Goal: Task Accomplishment & Management: Manage account settings

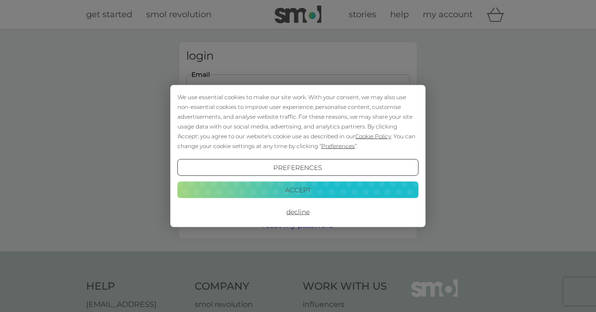
type input "[EMAIL_ADDRESS][DOMAIN_NAME]"
click at [298, 146] on button "Login" at bounding box center [297, 146] width 223 height 27
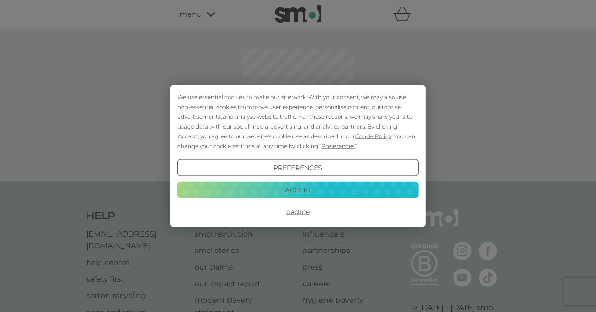
click at [292, 188] on button "Accept" at bounding box center [297, 189] width 241 height 17
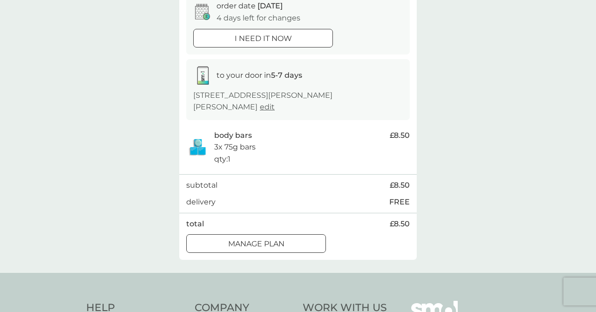
scroll to position [383, 0]
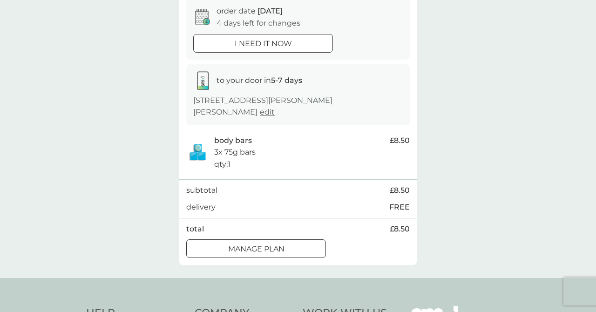
click at [255, 247] on div at bounding box center [256, 248] width 3 height 3
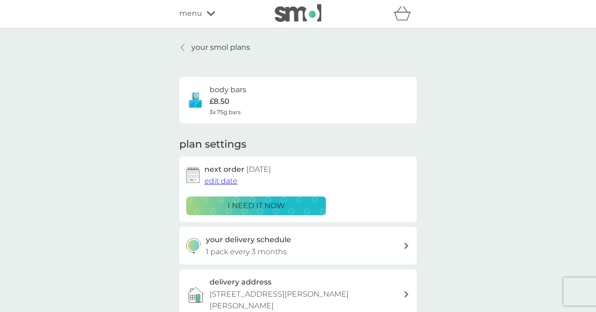
scroll to position [3, 0]
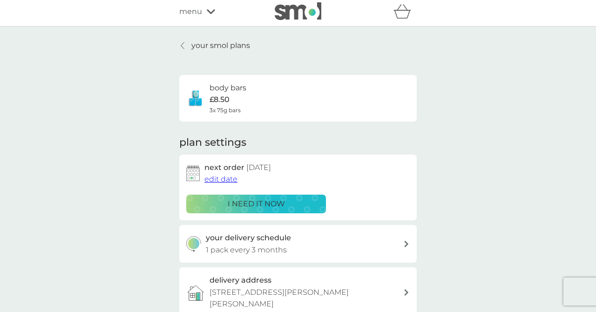
click at [351, 237] on div "your delivery schedule 1 pack every 3 months" at bounding box center [305, 244] width 198 height 24
select select "3"
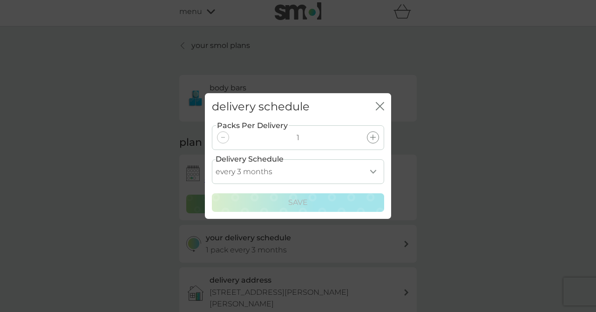
click at [379, 104] on icon "close" at bounding box center [380, 106] width 8 height 8
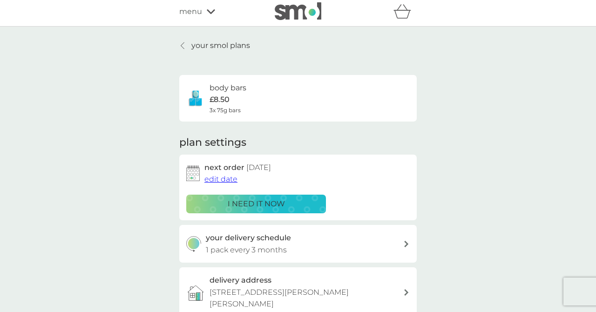
click at [214, 177] on span "edit date" at bounding box center [220, 179] width 33 height 9
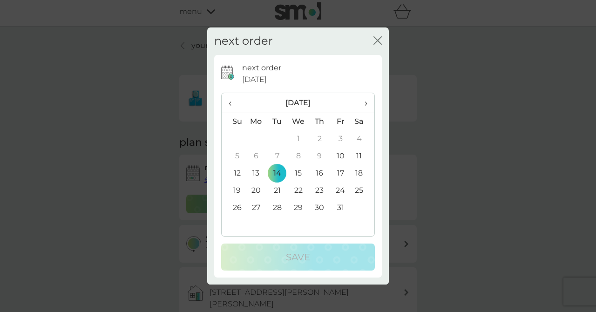
click at [366, 102] on span "›" at bounding box center [362, 103] width 9 height 20
click at [367, 102] on span "›" at bounding box center [362, 103] width 9 height 20
click at [278, 169] on td "13" at bounding box center [277, 173] width 21 height 17
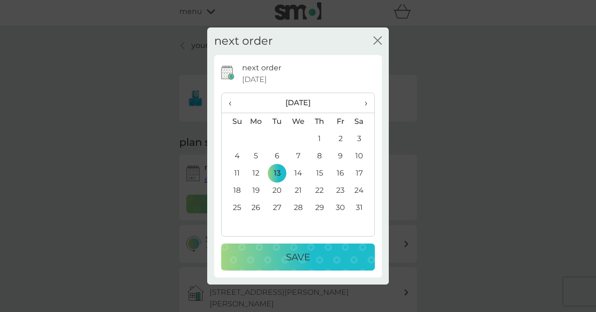
click at [299, 258] on p "Save" at bounding box center [298, 257] width 24 height 15
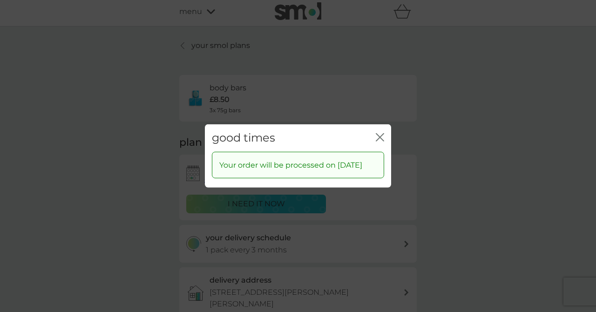
click at [379, 134] on icon "close" at bounding box center [380, 137] width 8 height 8
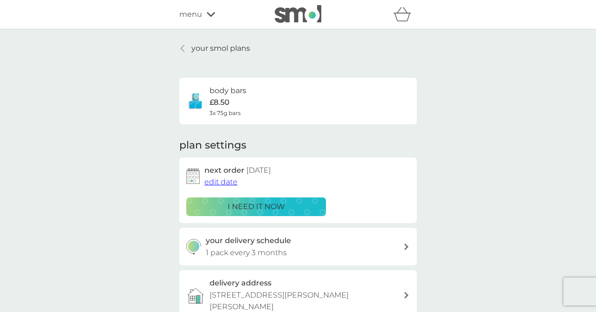
scroll to position [0, 0]
click at [188, 48] on link "your smol plans" at bounding box center [214, 48] width 71 height 12
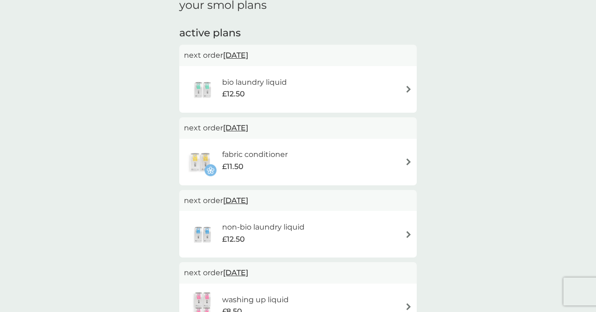
scroll to position [143, 0]
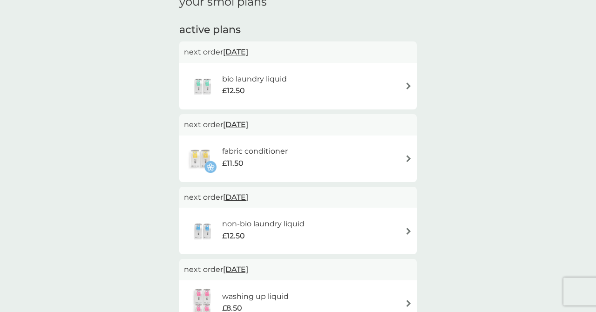
click at [375, 162] on div "fabric conditioner £11.50" at bounding box center [298, 158] width 228 height 33
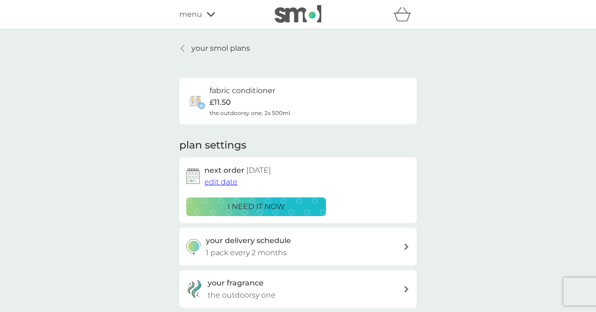
click at [359, 248] on div "your delivery schedule 1 pack every 2 months" at bounding box center [305, 247] width 198 height 24
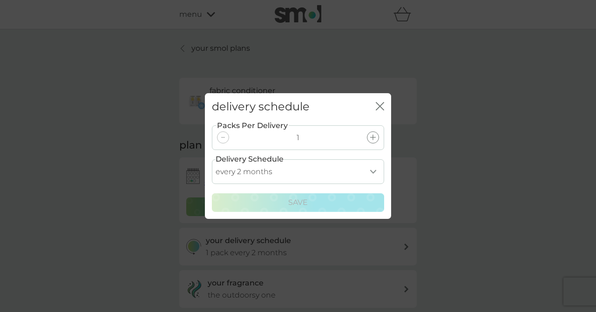
select select "4"
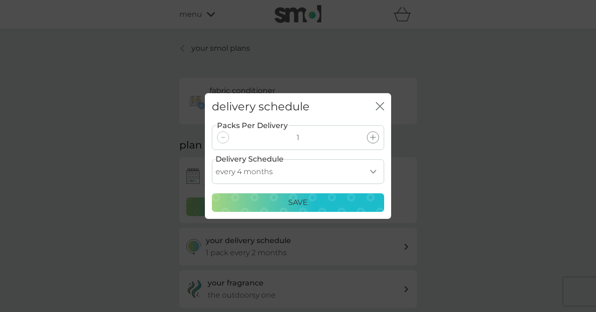
click at [307, 200] on p "Save" at bounding box center [298, 202] width 20 height 12
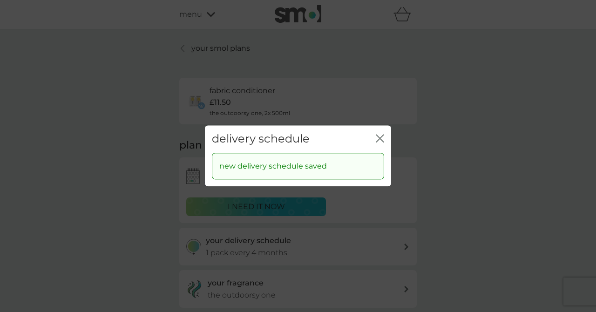
click at [378, 136] on icon "close" at bounding box center [380, 138] width 8 height 8
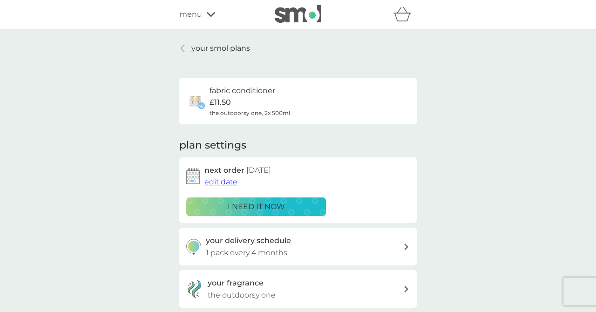
click at [215, 179] on span "edit date" at bounding box center [220, 181] width 33 height 9
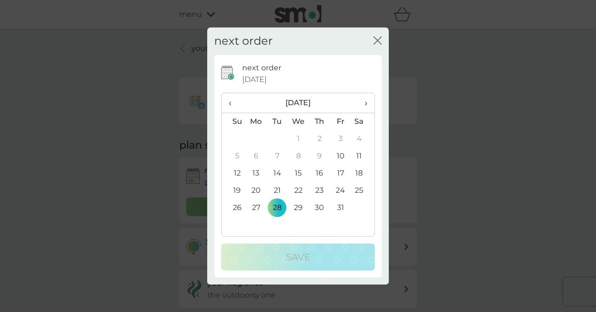
click at [361, 101] on span "›" at bounding box center [362, 103] width 9 height 20
click at [366, 101] on span "›" at bounding box center [362, 103] width 9 height 20
click at [279, 172] on td "16" at bounding box center [277, 173] width 21 height 17
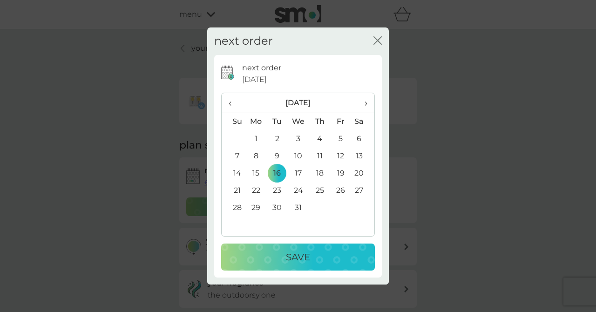
click at [366, 102] on span "›" at bounding box center [362, 103] width 9 height 20
click at [279, 171] on td "13" at bounding box center [277, 173] width 21 height 17
click at [318, 251] on div "Save" at bounding box center [297, 257] width 135 height 15
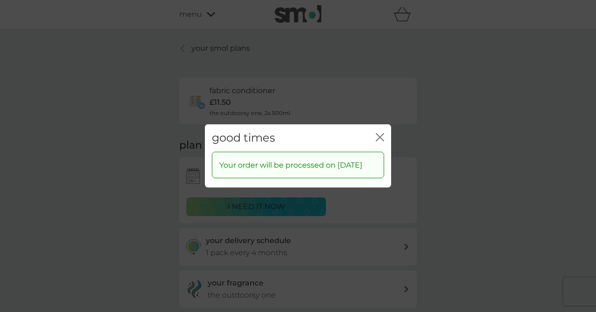
scroll to position [1, 0]
click at [379, 134] on icon "close" at bounding box center [380, 137] width 8 height 8
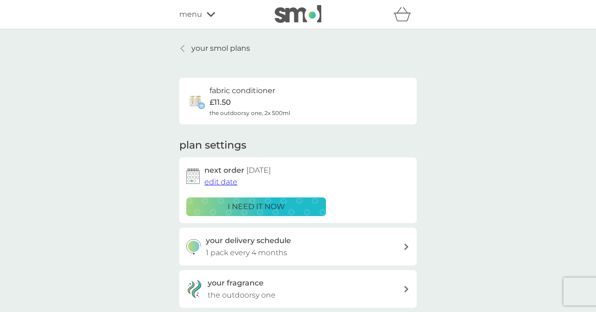
scroll to position [0, 0]
click at [194, 47] on p "your smol plans" at bounding box center [220, 48] width 59 height 12
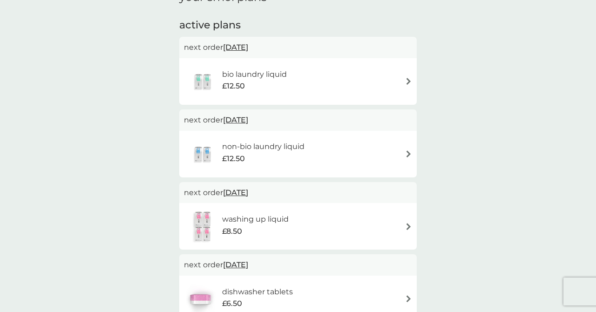
scroll to position [149, 0]
click at [407, 152] on img at bounding box center [408, 153] width 7 height 7
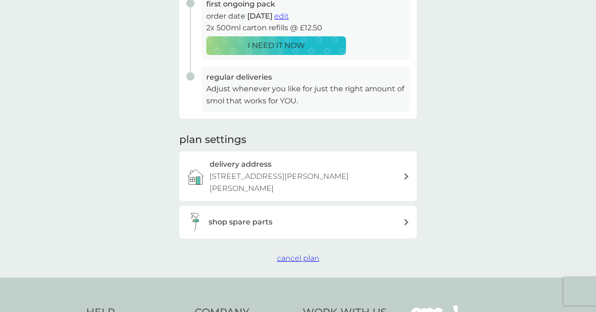
scroll to position [276, 0]
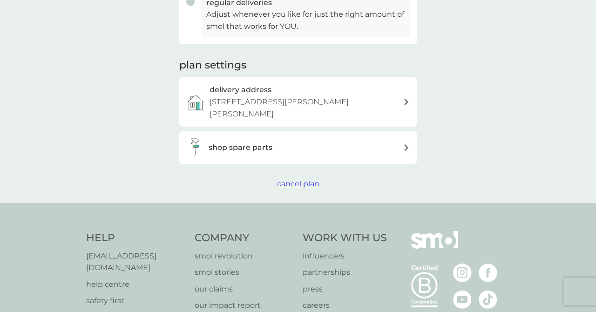
click at [302, 182] on span "cancel plan" at bounding box center [298, 183] width 42 height 9
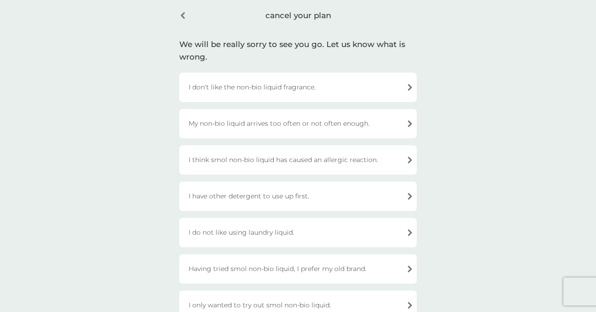
scroll to position [37, 0]
click at [316, 196] on div "I have other detergent to use up first." at bounding box center [297, 197] width 237 height 29
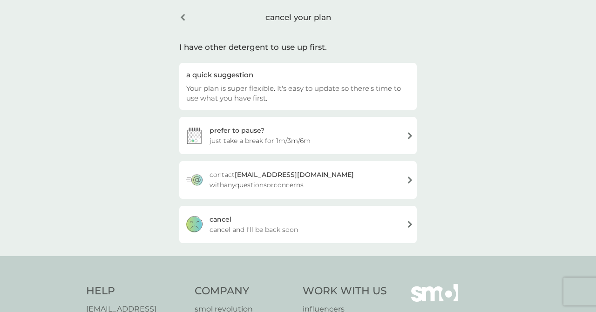
click at [260, 135] on div "prefer to pause?" at bounding box center [237, 130] width 55 height 10
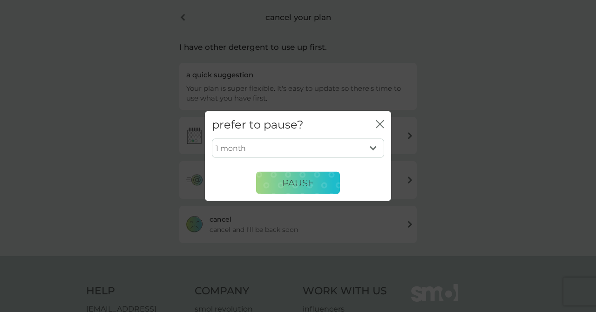
select select "6"
click at [286, 180] on span "PAUSE" at bounding box center [298, 182] width 32 height 11
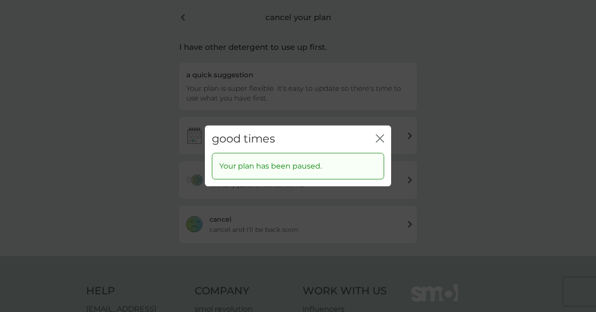
click at [376, 137] on icon "close" at bounding box center [380, 138] width 8 height 8
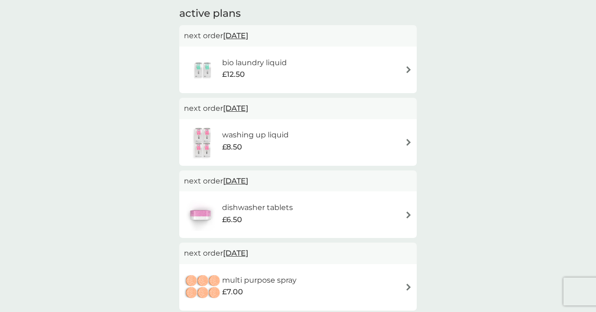
scroll to position [160, 0]
click at [400, 142] on div "washing up liquid £8.50" at bounding box center [298, 142] width 228 height 33
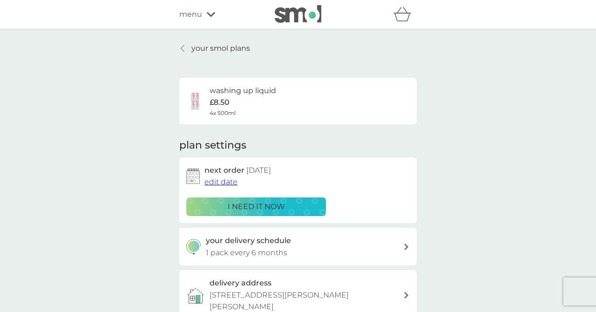
click at [215, 181] on span "edit date" at bounding box center [220, 181] width 33 height 9
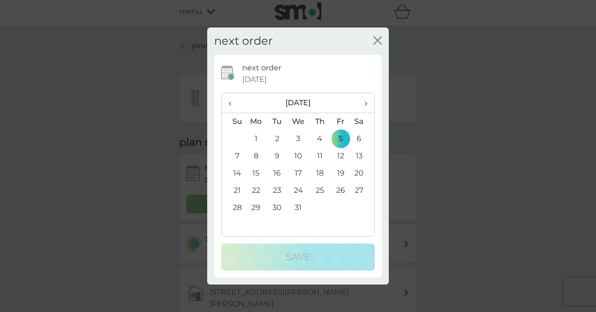
scroll to position [2, 0]
click at [376, 42] on icon "close" at bounding box center [376, 40] width 4 height 7
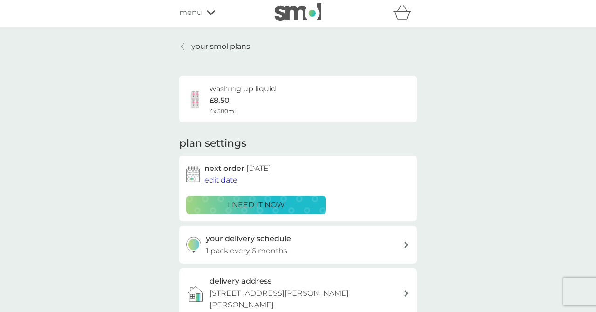
click at [183, 46] on icon at bounding box center [183, 46] width 4 height 7
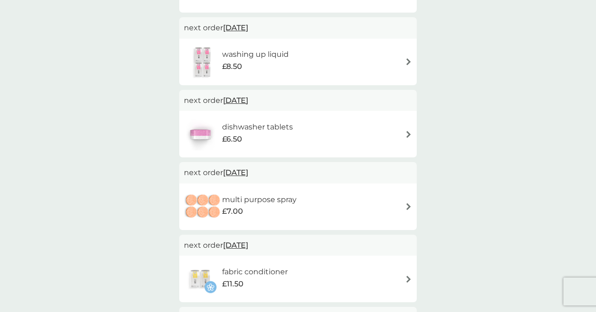
scroll to position [242, 0]
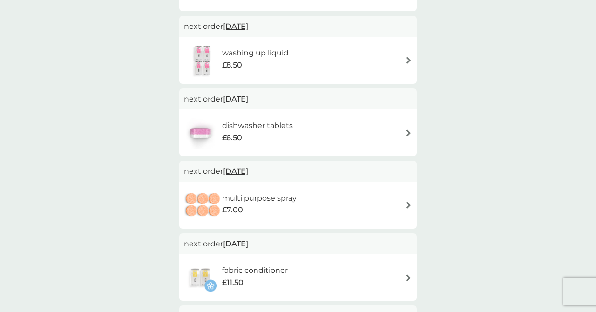
click at [243, 169] on span "31 Dec 2025" at bounding box center [235, 171] width 25 height 18
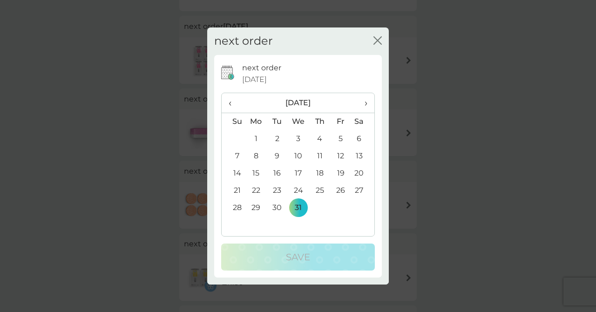
click at [367, 102] on th "›" at bounding box center [362, 103] width 23 height 20
click at [366, 102] on span "›" at bounding box center [362, 103] width 9 height 20
click at [281, 174] on td "10" at bounding box center [277, 173] width 21 height 17
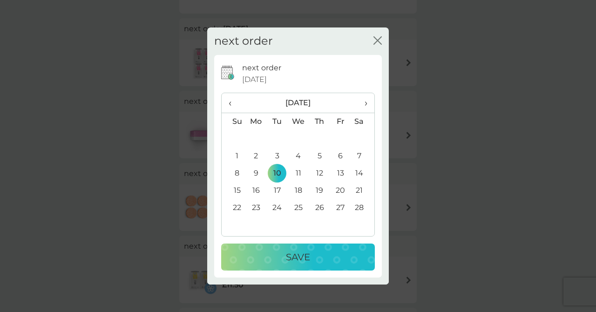
scroll to position [239, 0]
click at [304, 252] on p "Save" at bounding box center [298, 257] width 24 height 15
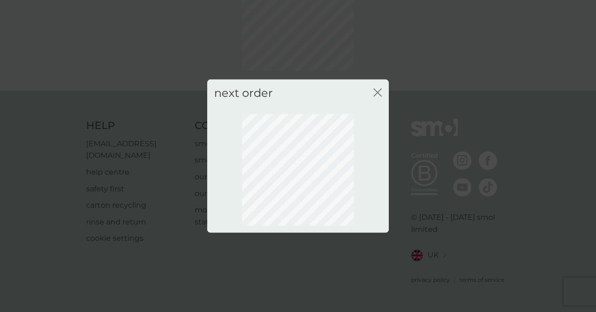
scroll to position [78, 0]
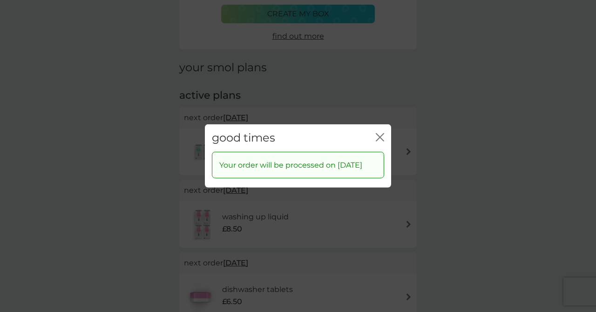
click at [378, 133] on icon "close" at bounding box center [380, 137] width 8 height 8
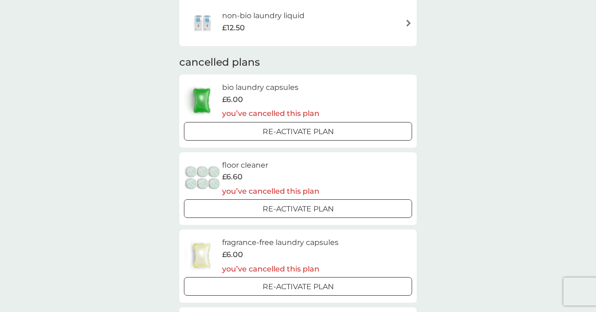
scroll to position [716, 0]
